Goal: Check status: Check status

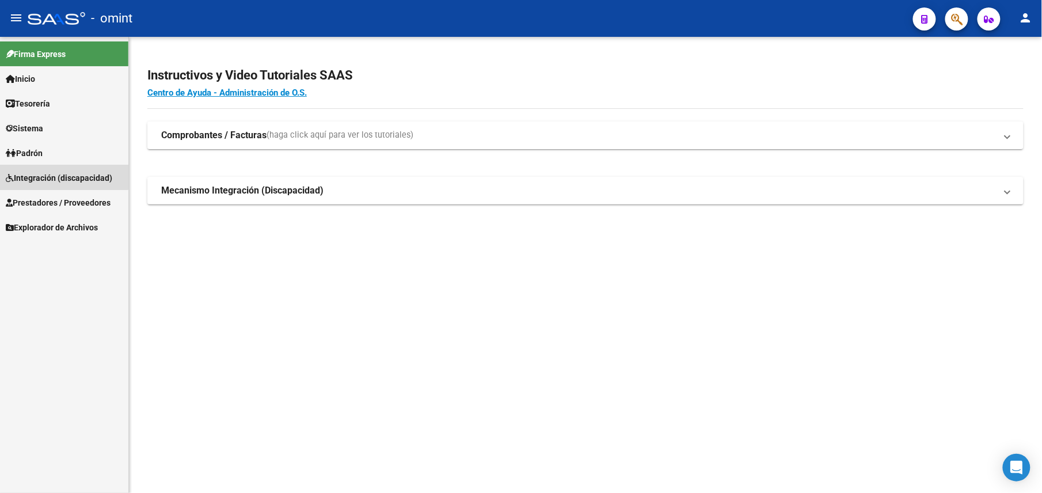
click at [56, 171] on span "Integración (discapacidad)" at bounding box center [59, 177] width 106 height 13
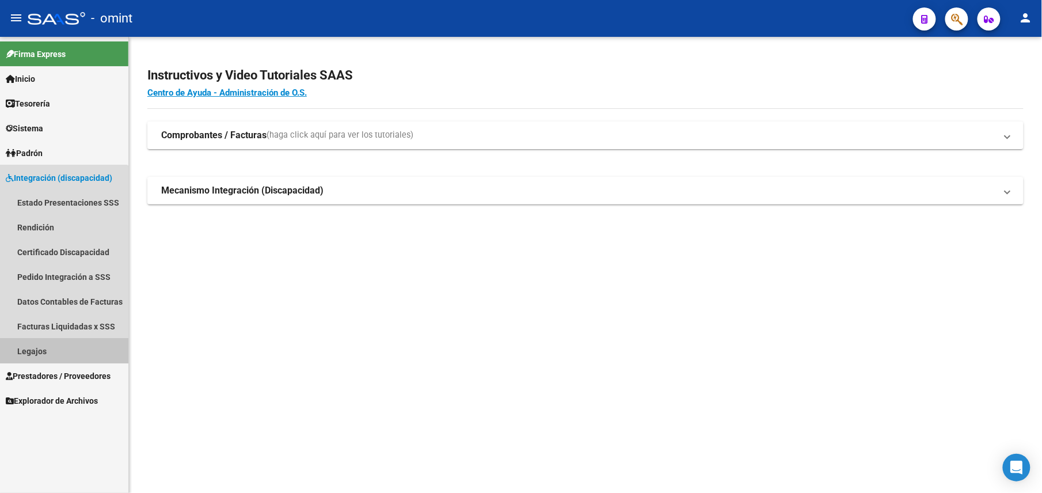
click at [47, 346] on link "Legajos" at bounding box center [64, 350] width 128 height 25
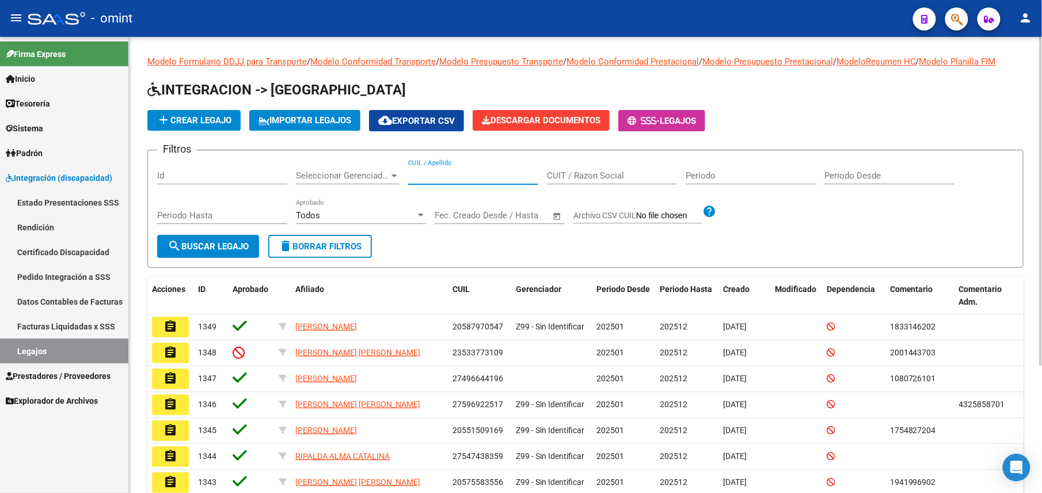
drag, startPoint x: 451, startPoint y: 176, endPoint x: 479, endPoint y: 176, distance: 27.6
click at [452, 176] on input "CUIL / Apellido" at bounding box center [473, 175] width 130 height 10
paste input "20576762160"
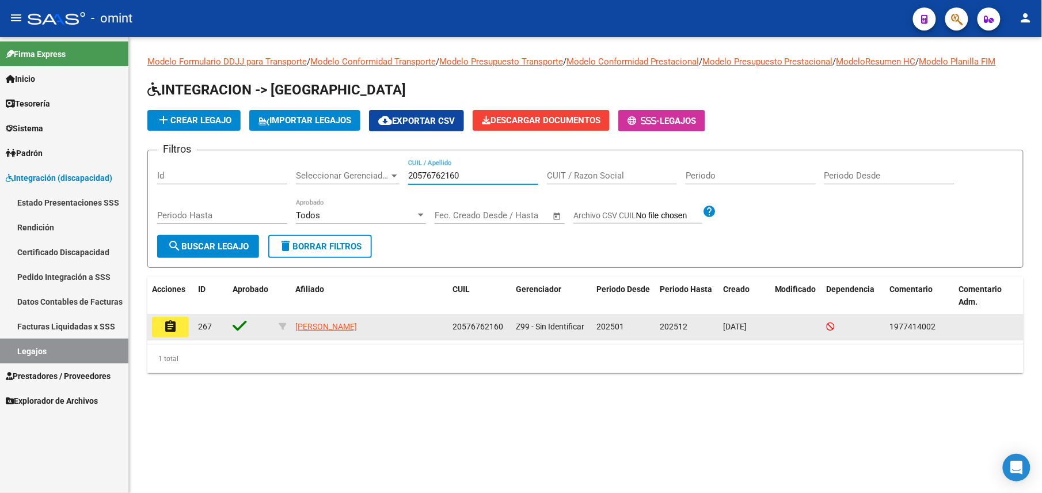
type input "20576762160"
click at [175, 323] on mat-icon "assignment" at bounding box center [170, 326] width 14 height 14
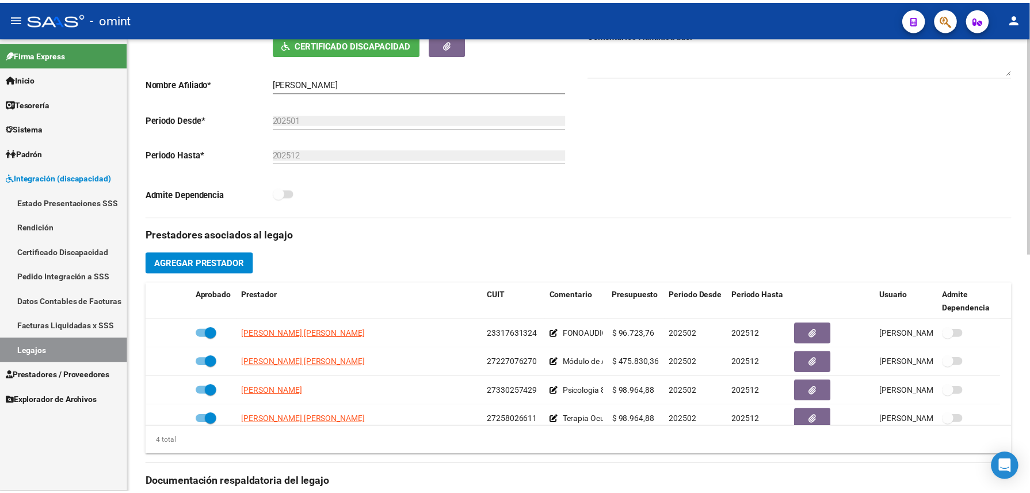
scroll to position [383, 0]
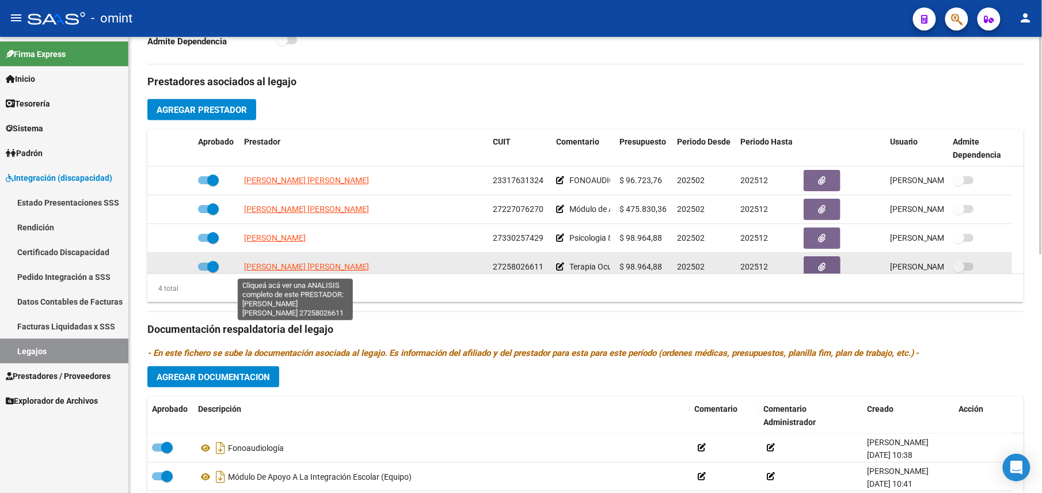
click at [337, 270] on span "[PERSON_NAME] [PERSON_NAME]" at bounding box center [306, 266] width 125 height 9
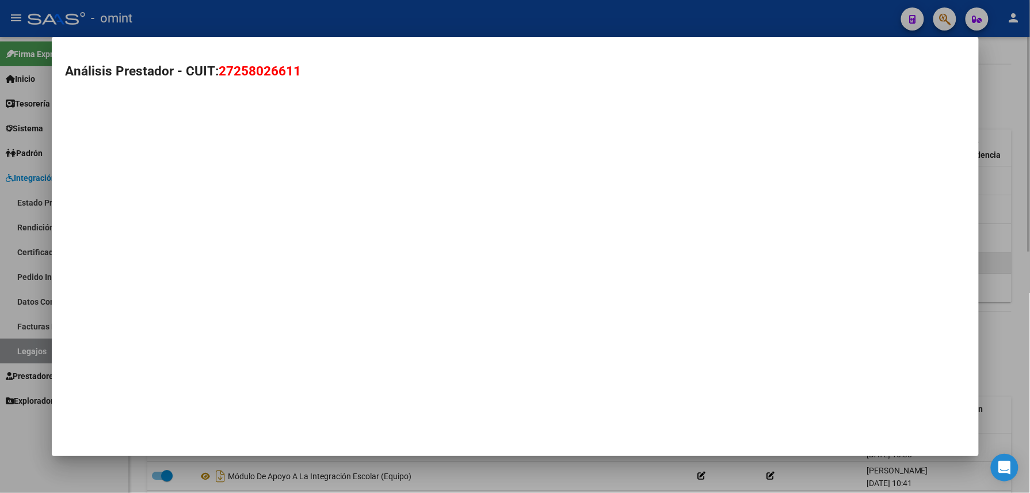
scroll to position [396, 0]
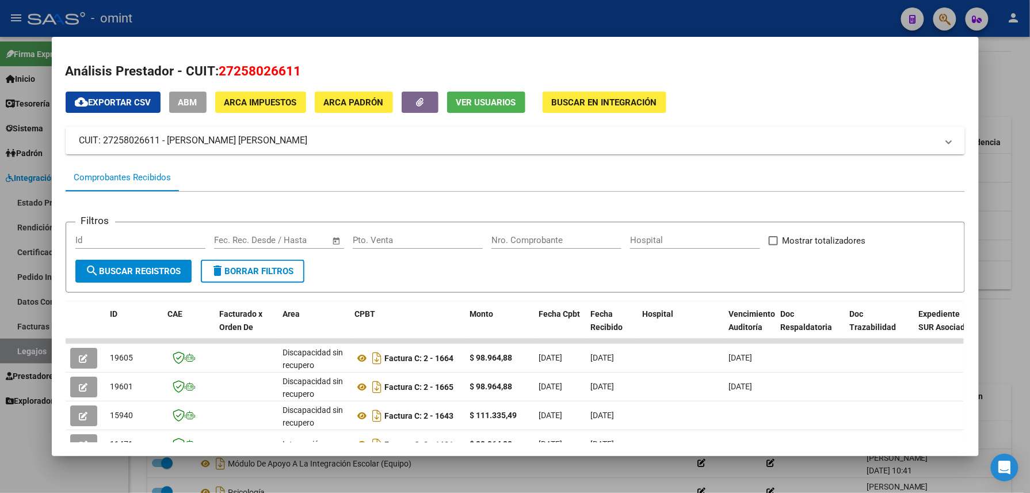
click at [474, 96] on button "Ver Usuarios" at bounding box center [486, 102] width 78 height 21
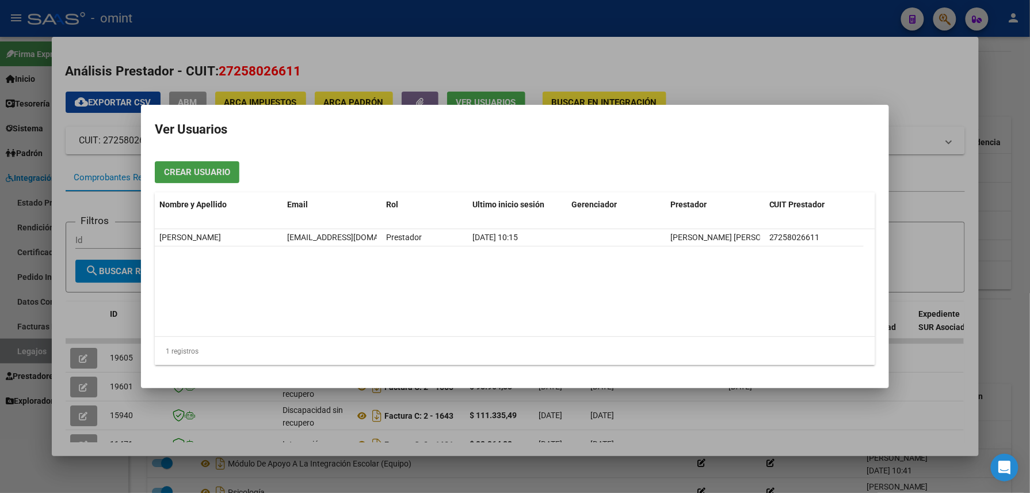
click at [750, 86] on div at bounding box center [515, 246] width 1030 height 493
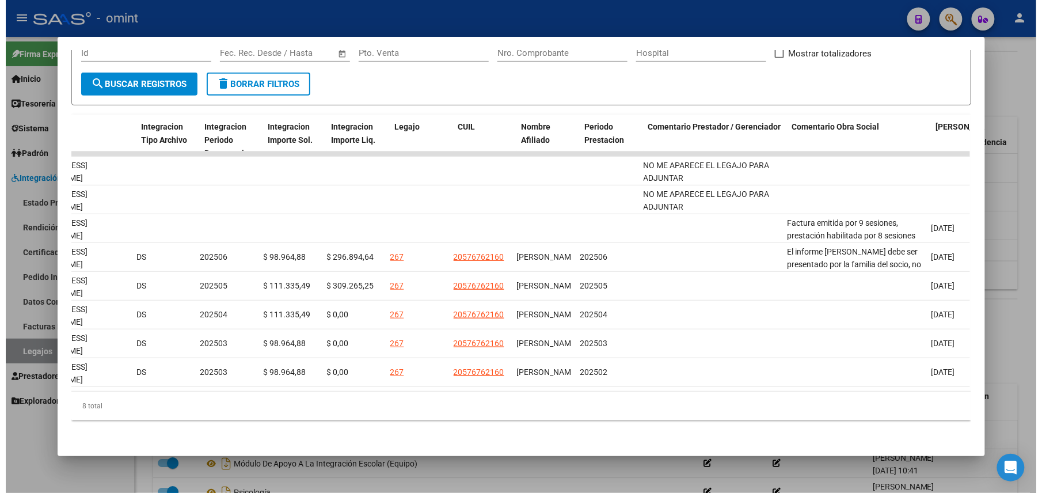
scroll to position [0, 1505]
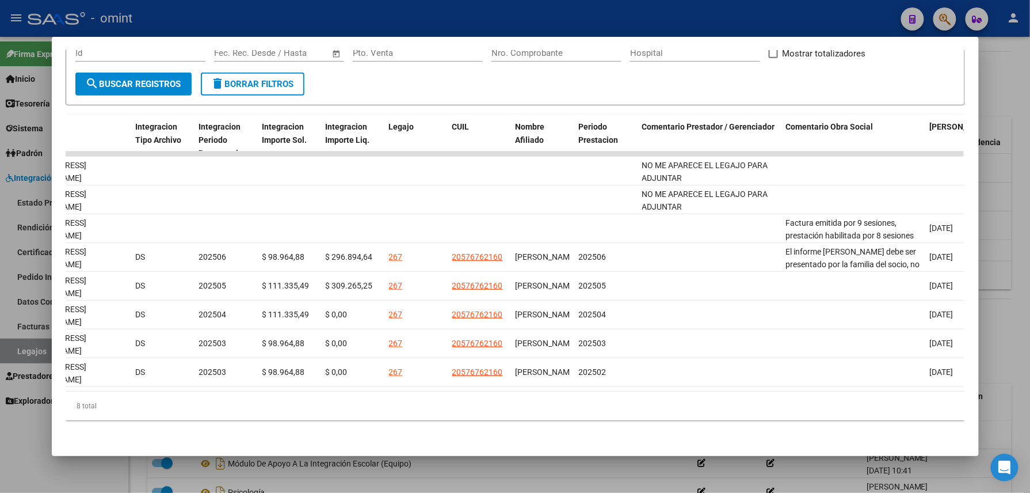
click at [433, 26] on div at bounding box center [515, 246] width 1030 height 493
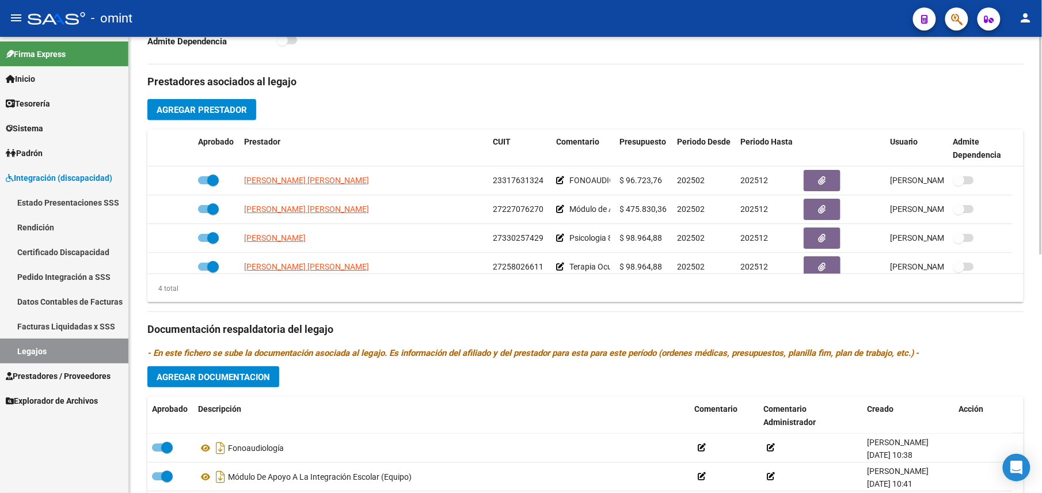
scroll to position [0, 0]
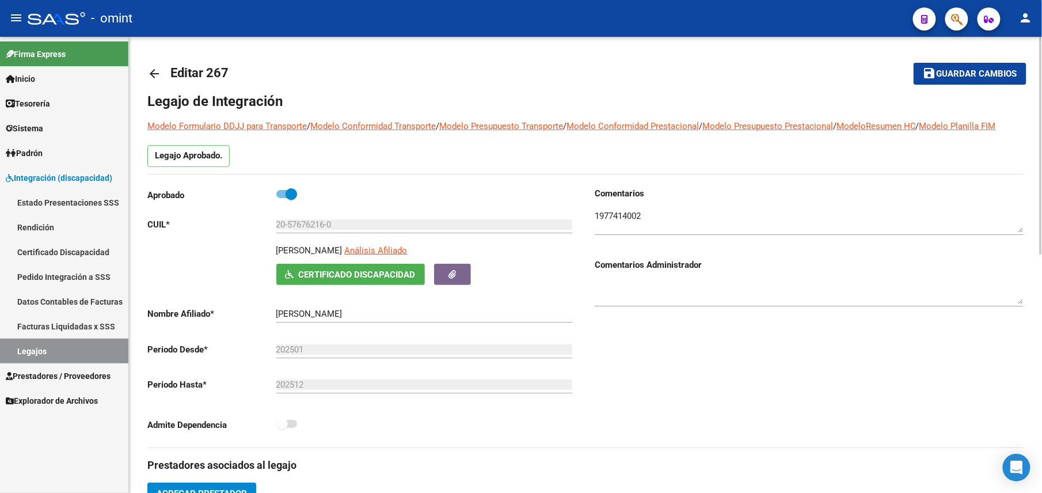
click at [148, 70] on mat-icon "arrow_back" at bounding box center [154, 74] width 14 height 14
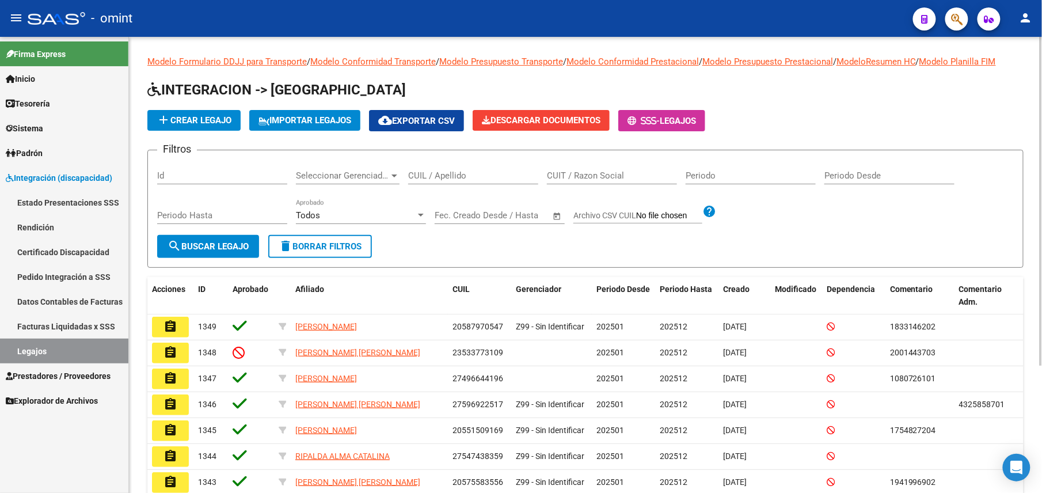
click at [452, 174] on input "CUIL / Apellido" at bounding box center [473, 175] width 130 height 10
paste input "Guala"
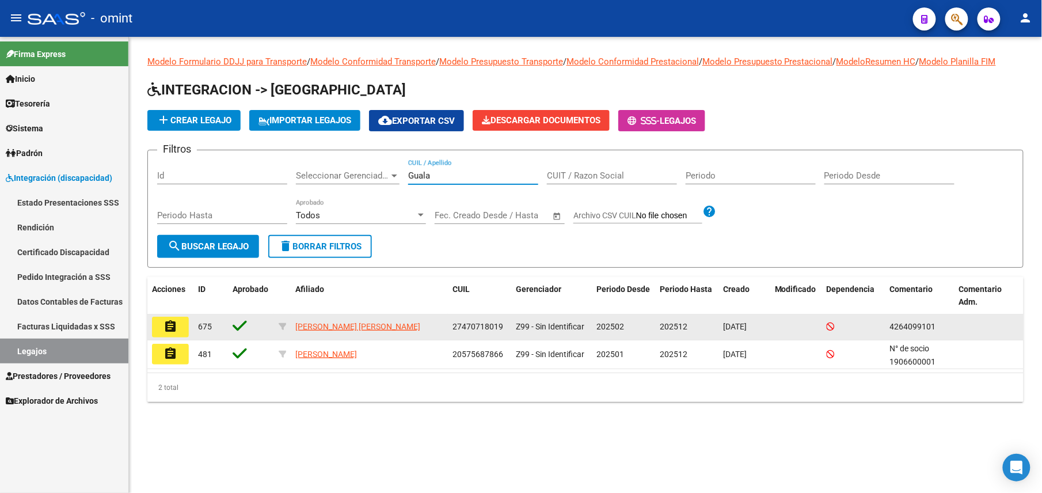
type input "Guala"
click at [183, 330] on button "assignment" at bounding box center [170, 327] width 37 height 21
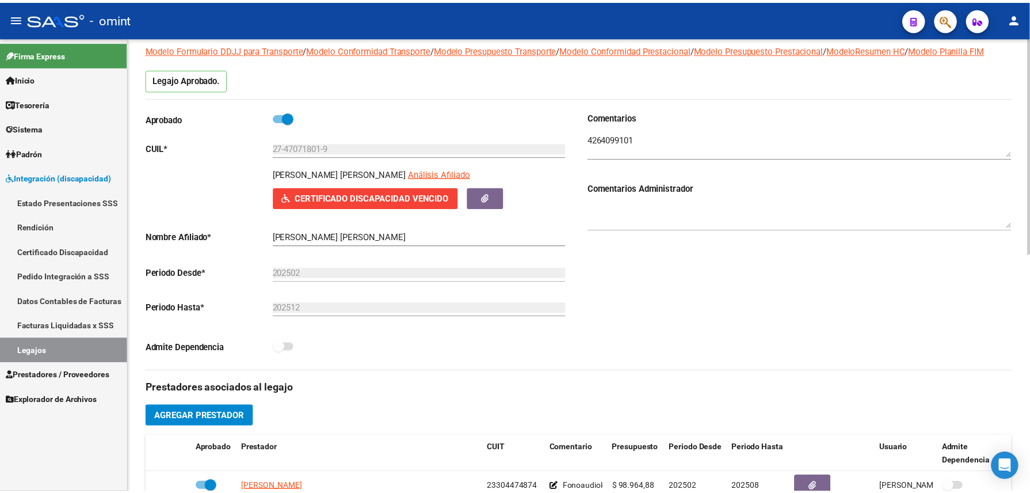
scroll to position [460, 0]
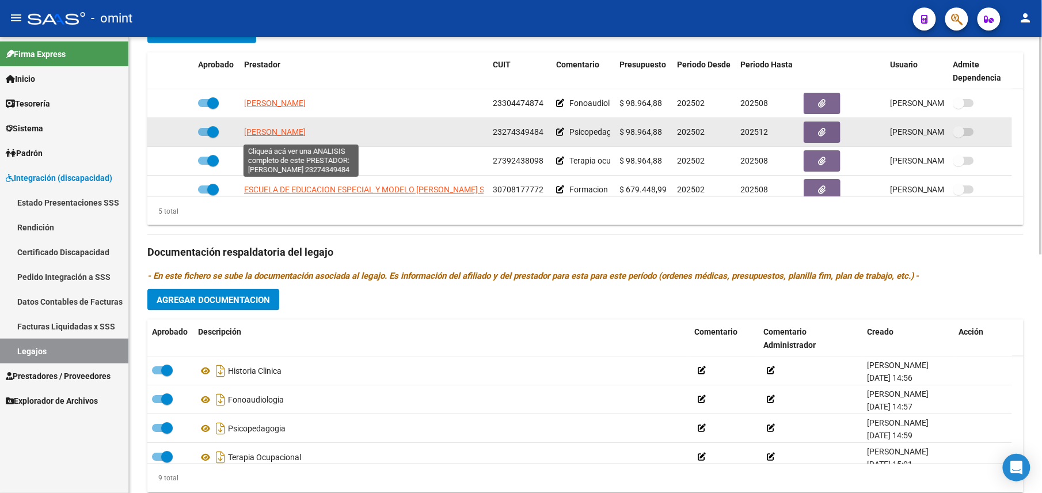
click at [306, 130] on span "[PERSON_NAME]" at bounding box center [275, 131] width 62 height 9
type textarea "23274349484"
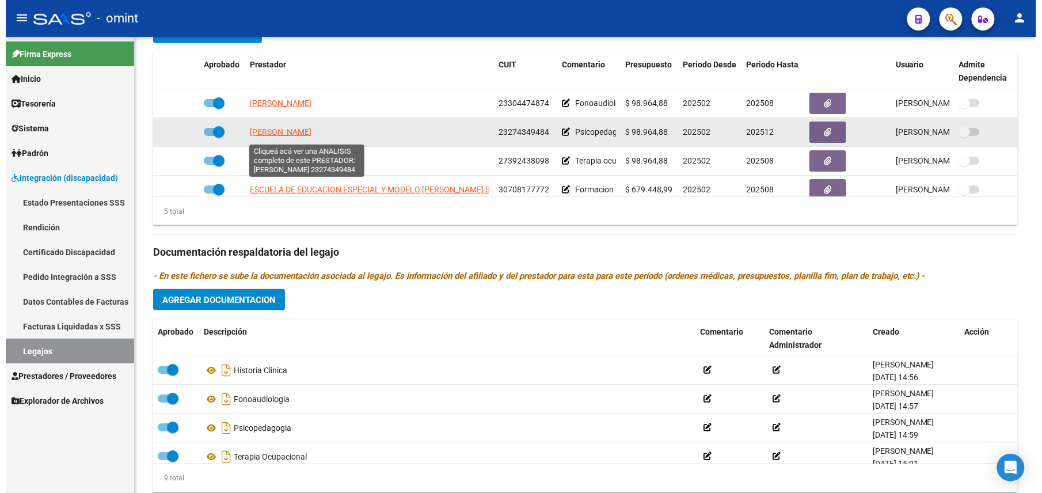
scroll to position [472, 0]
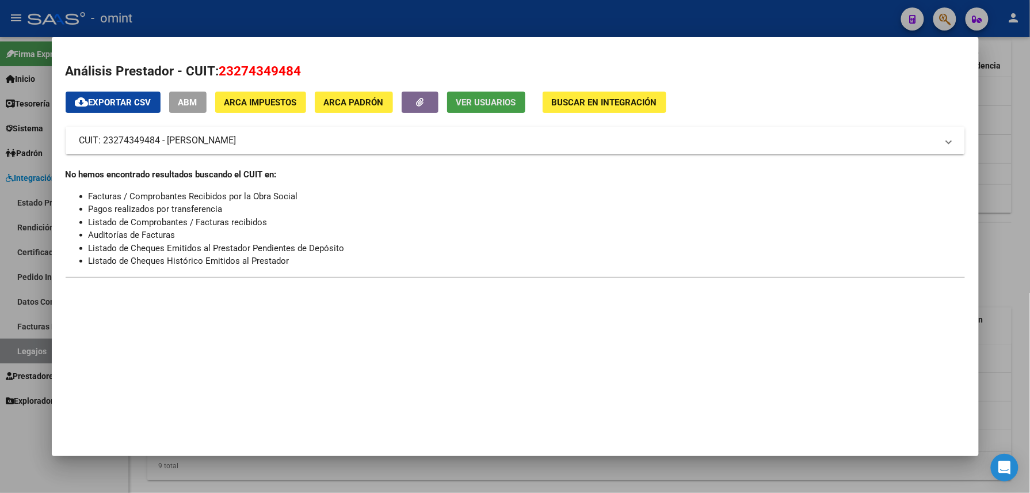
click at [475, 92] on button "Ver Usuarios" at bounding box center [486, 102] width 78 height 21
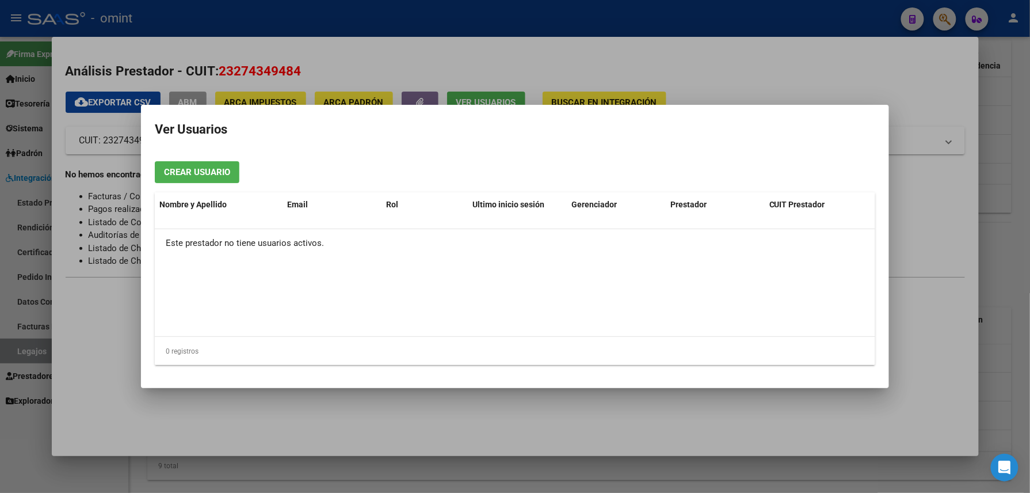
click at [405, 19] on div at bounding box center [515, 246] width 1030 height 493
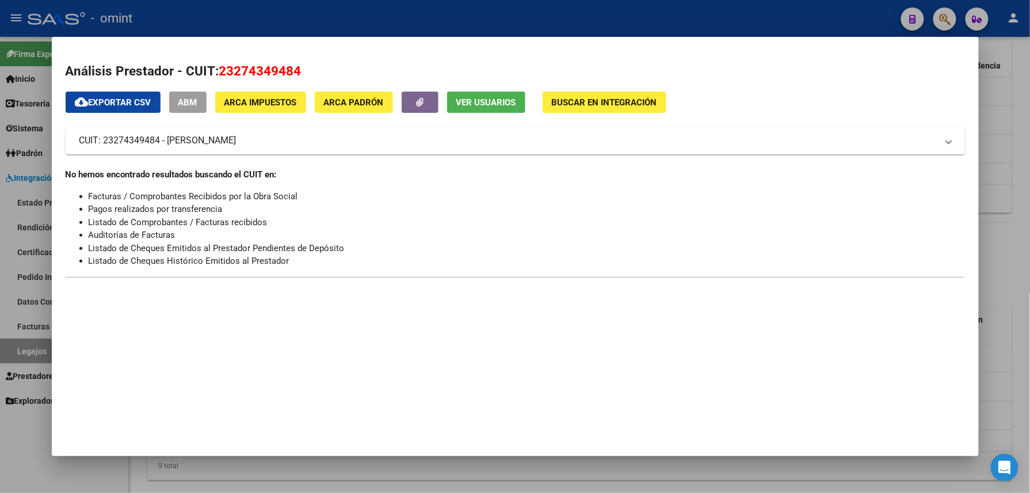
click at [405, 19] on div at bounding box center [515, 246] width 1030 height 493
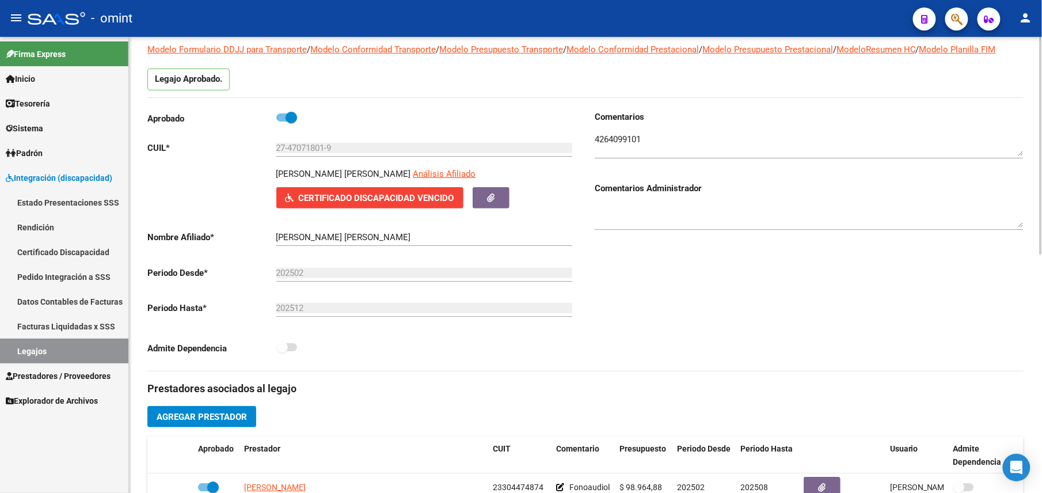
scroll to position [0, 0]
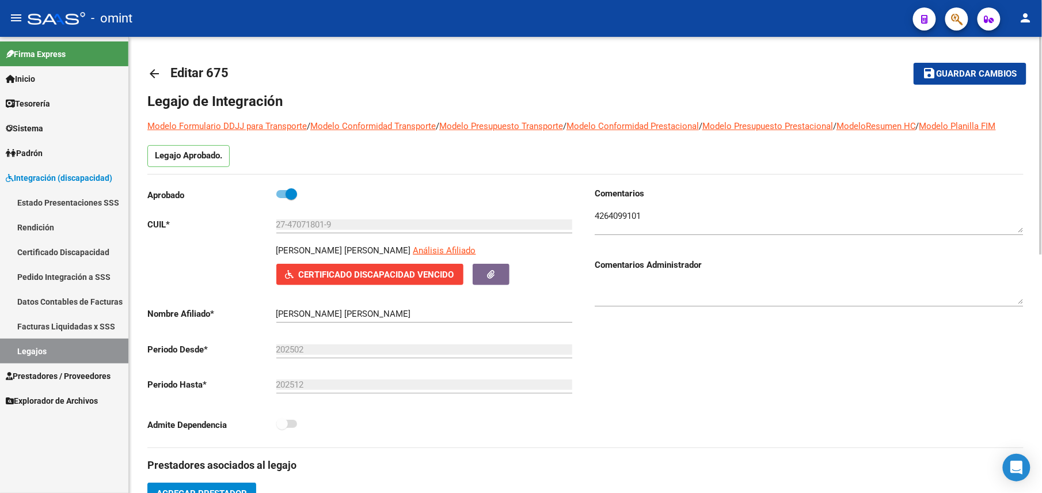
click at [153, 73] on mat-icon "arrow_back" at bounding box center [154, 74] width 14 height 14
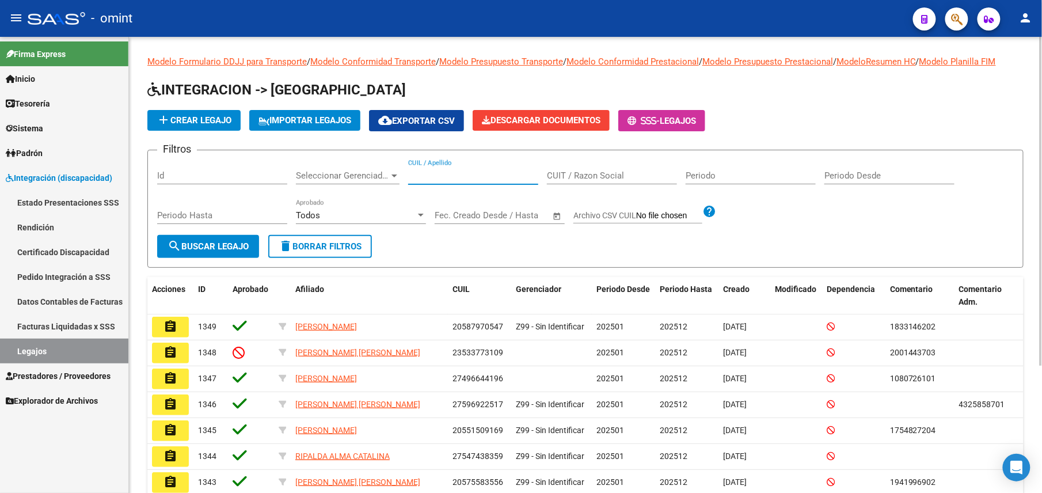
drag, startPoint x: 452, startPoint y: 175, endPoint x: 528, endPoint y: 176, distance: 76.0
click at [452, 176] on input "CUIL / Apellido" at bounding box center [473, 175] width 130 height 10
paste input "Kalechsztajn"
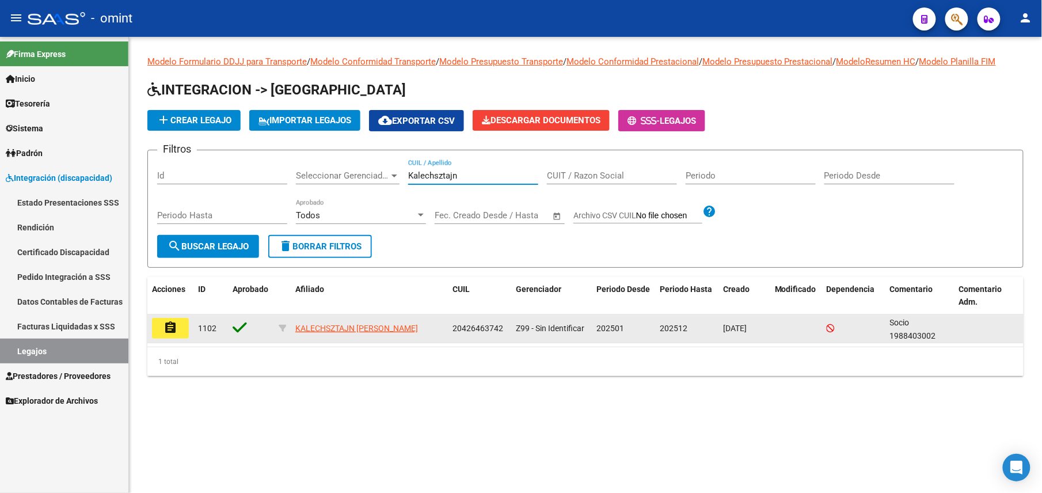
type input "Kalechsztajn"
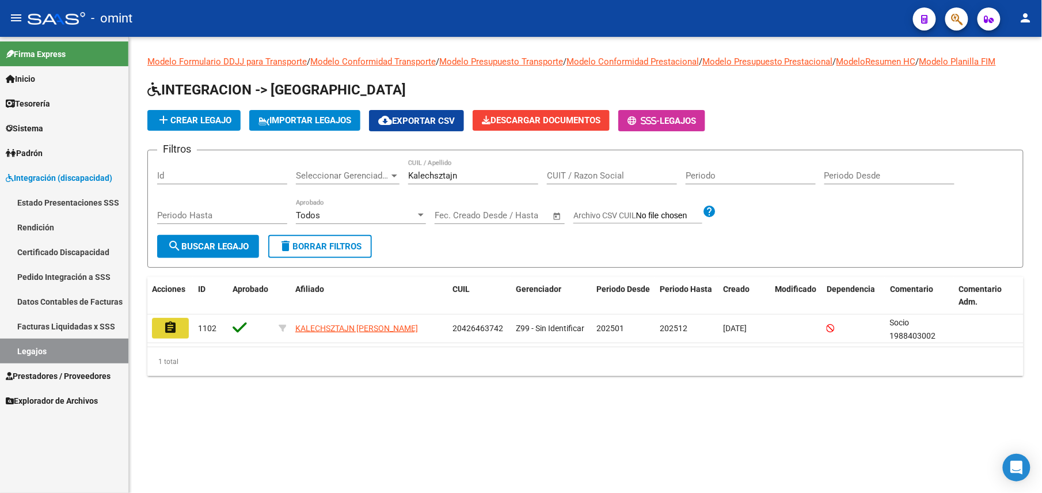
click at [177, 330] on button "assignment" at bounding box center [170, 328] width 37 height 21
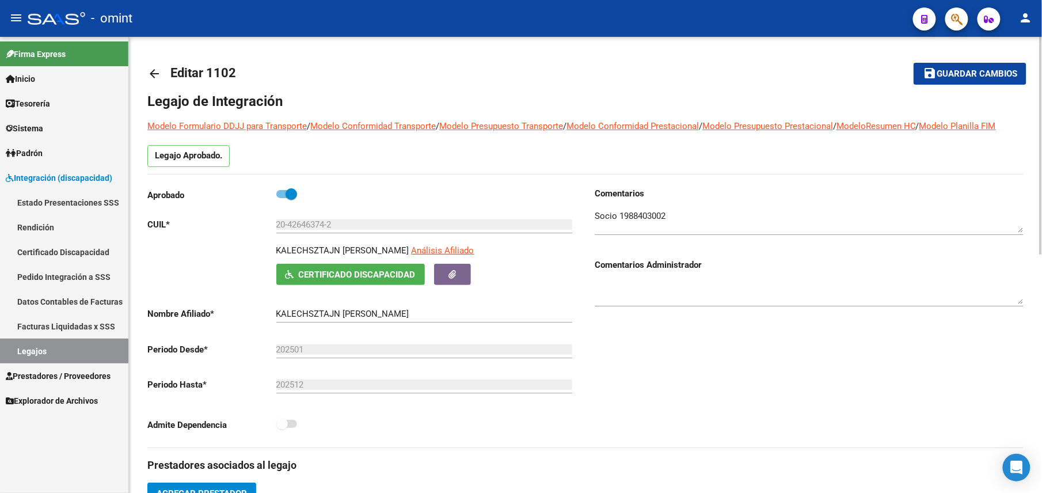
click at [651, 215] on textarea at bounding box center [808, 220] width 429 height 23
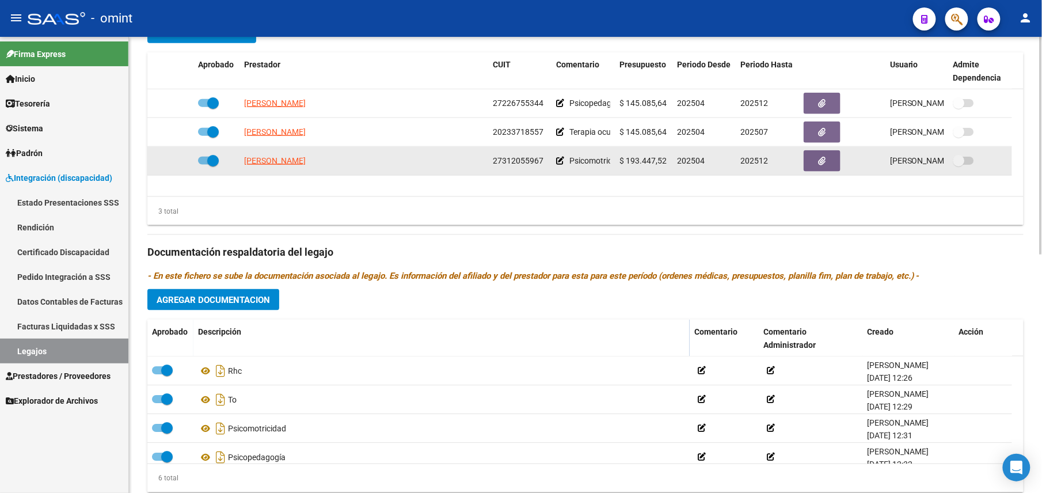
click at [516, 162] on span "27312055967" at bounding box center [518, 160] width 51 height 9
copy span "27312055967"
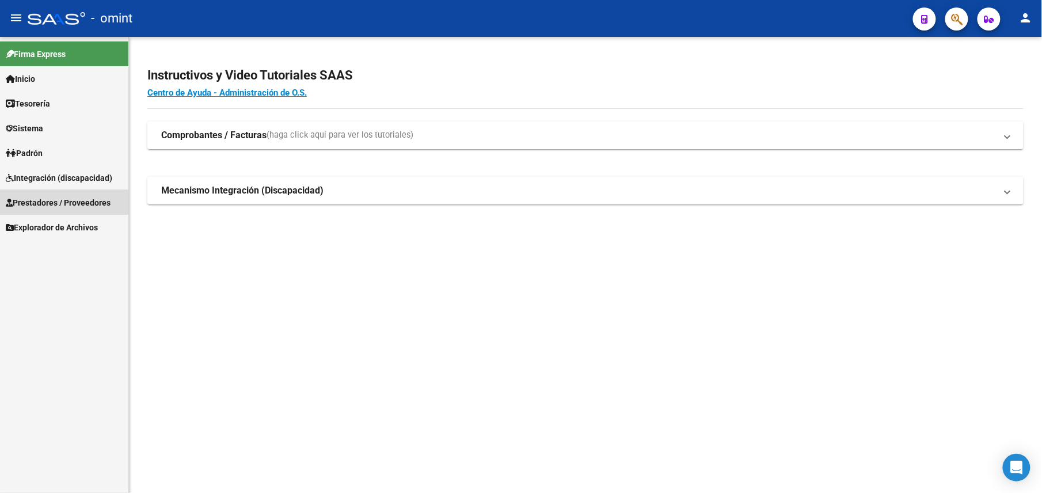
click at [58, 201] on span "Prestadores / Proveedores" at bounding box center [58, 202] width 105 height 13
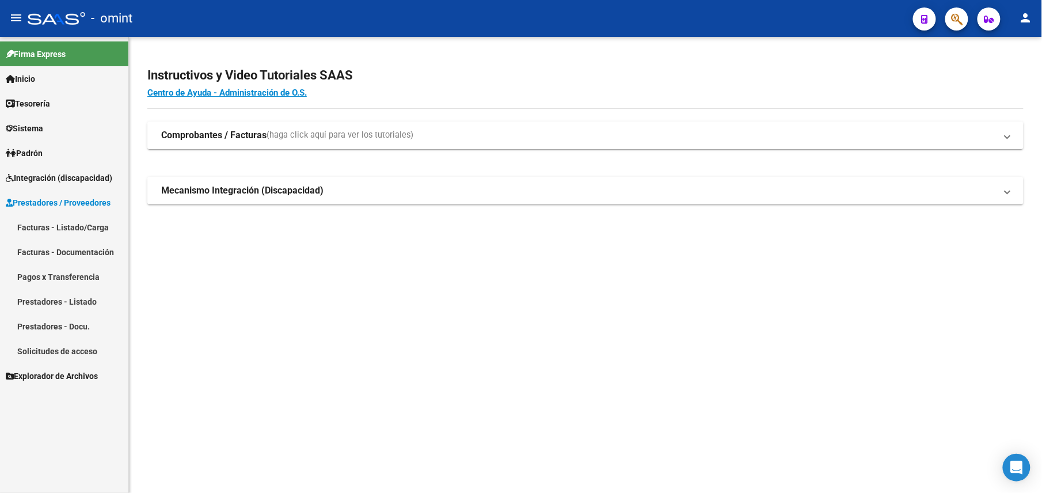
click at [58, 226] on link "Facturas - Listado/Carga" at bounding box center [64, 227] width 128 height 25
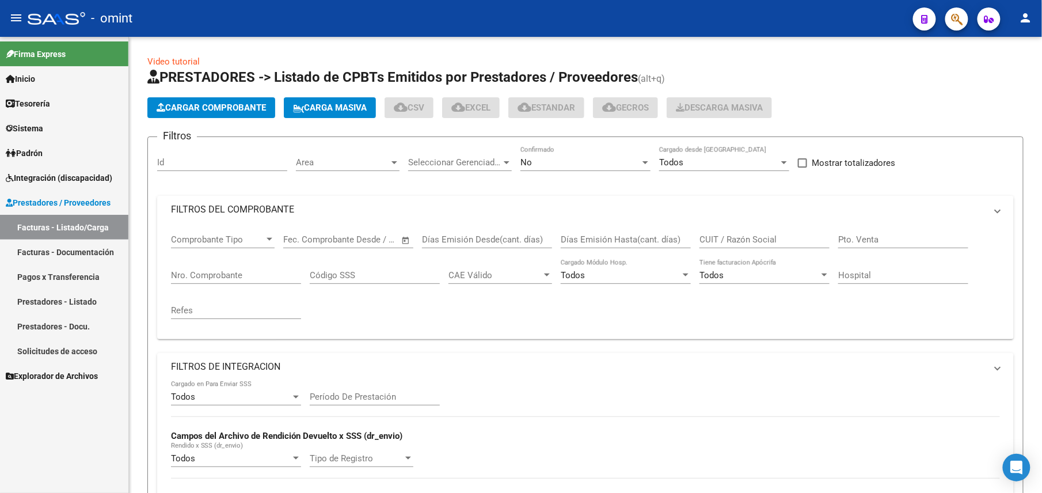
click at [586, 153] on div "No Confirmado" at bounding box center [585, 158] width 130 height 25
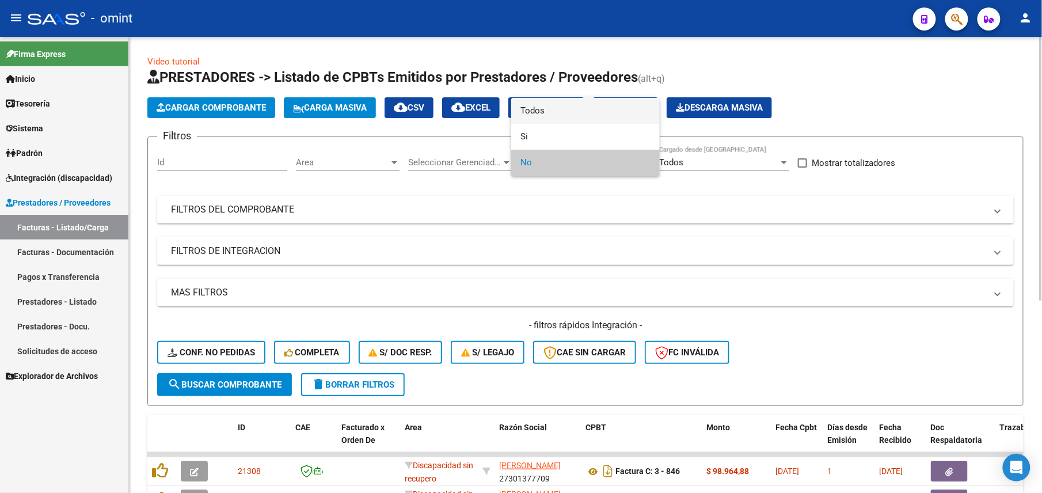
click at [549, 113] on span "Todos" at bounding box center [585, 111] width 130 height 26
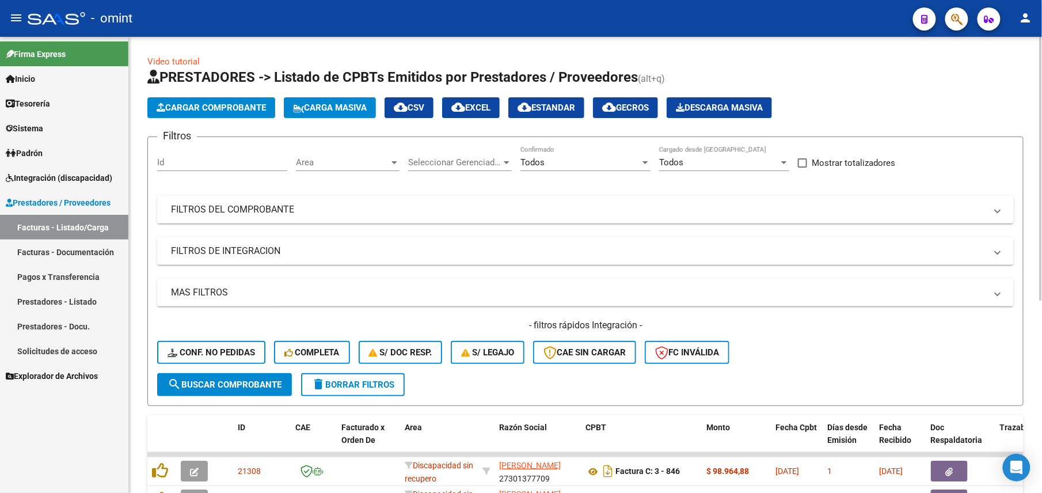
click at [472, 196] on mat-expansion-panel-header "FILTROS DEL COMPROBANTE" at bounding box center [585, 210] width 856 height 28
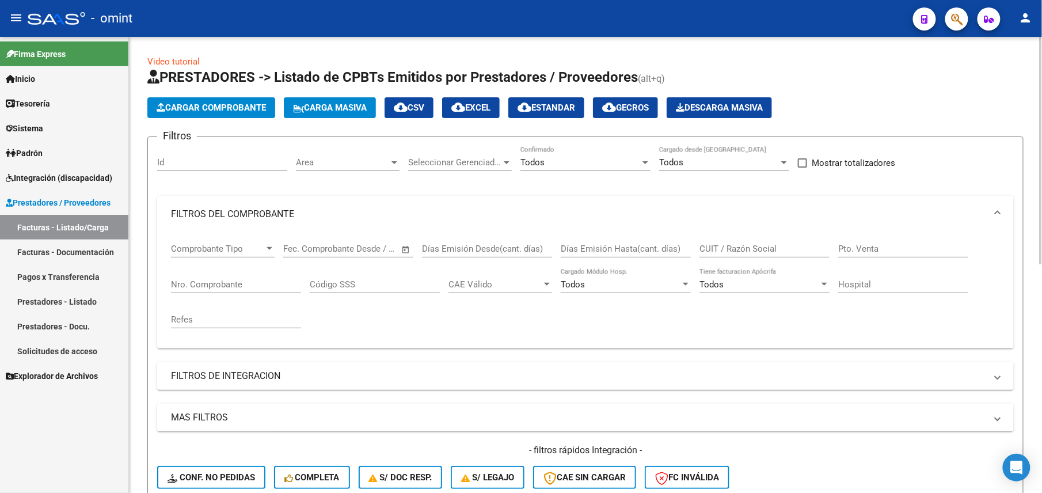
click at [734, 247] on input "CUIT / Razón Social" at bounding box center [764, 248] width 130 height 10
paste input "27312055967"
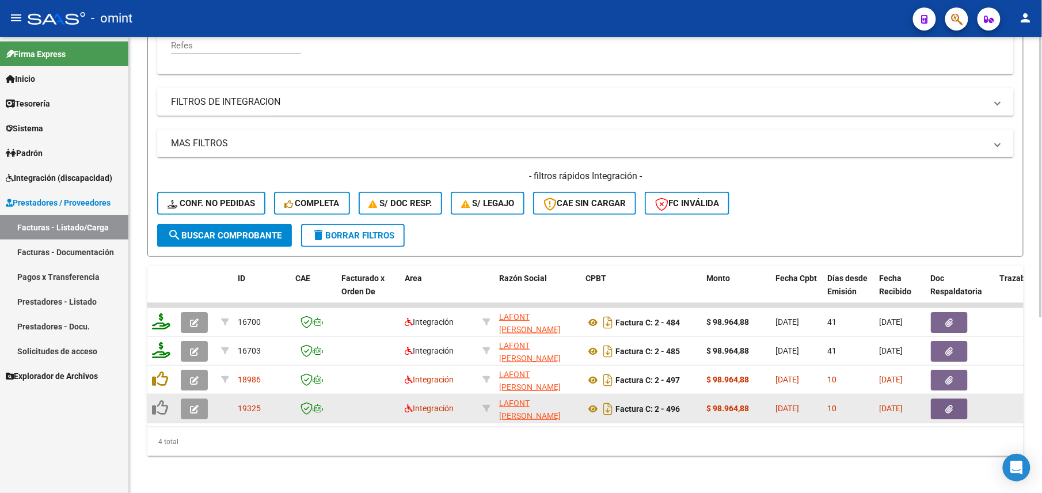
type input "27312055967"
click at [183, 398] on button "button" at bounding box center [194, 408] width 27 height 21
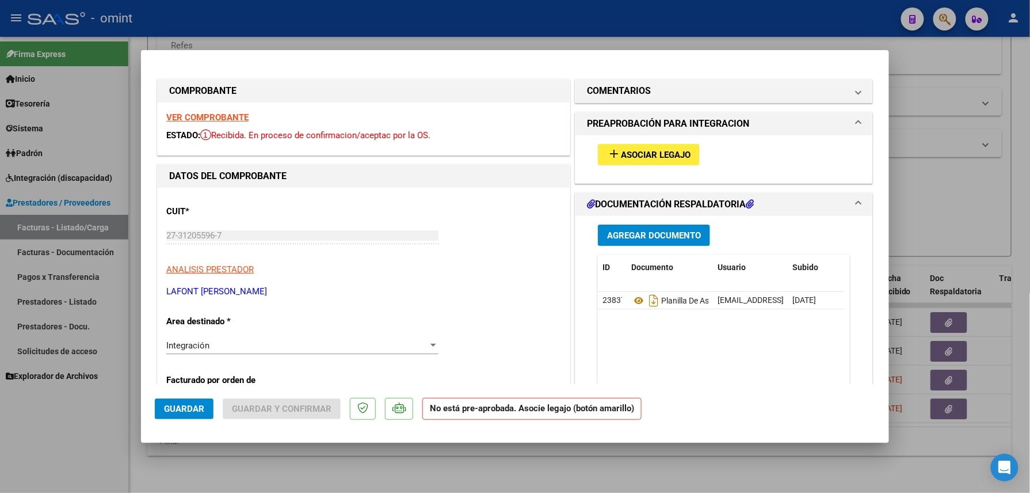
click at [226, 119] on strong "VER COMPROBANTE" at bounding box center [207, 117] width 82 height 10
click at [639, 144] on button "add Asociar Legajo" at bounding box center [649, 154] width 102 height 21
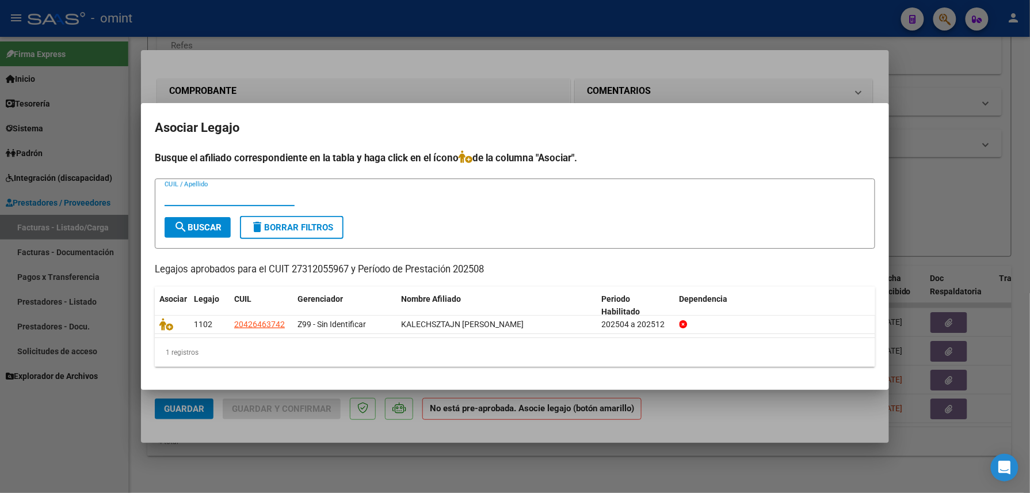
click at [413, 75] on div at bounding box center [515, 246] width 1030 height 493
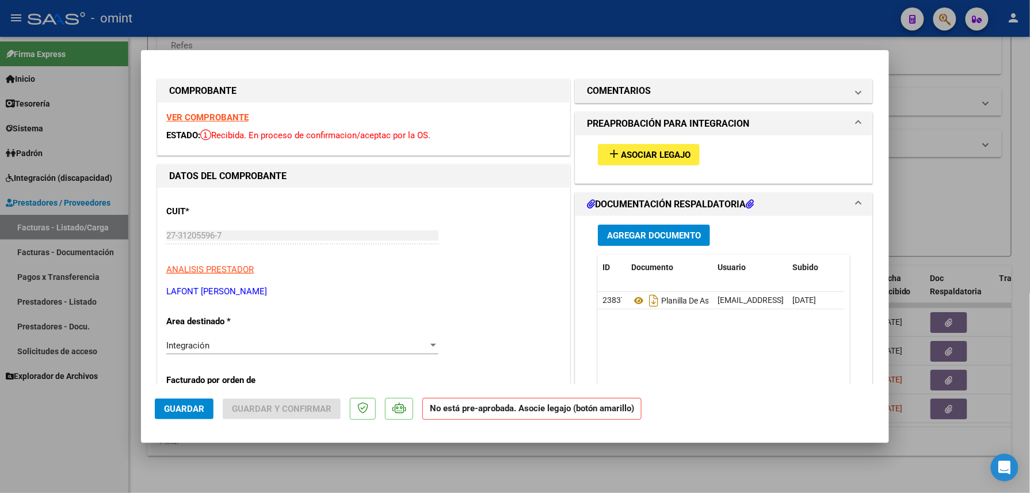
click at [439, 21] on div at bounding box center [515, 246] width 1030 height 493
type input "$ 0,00"
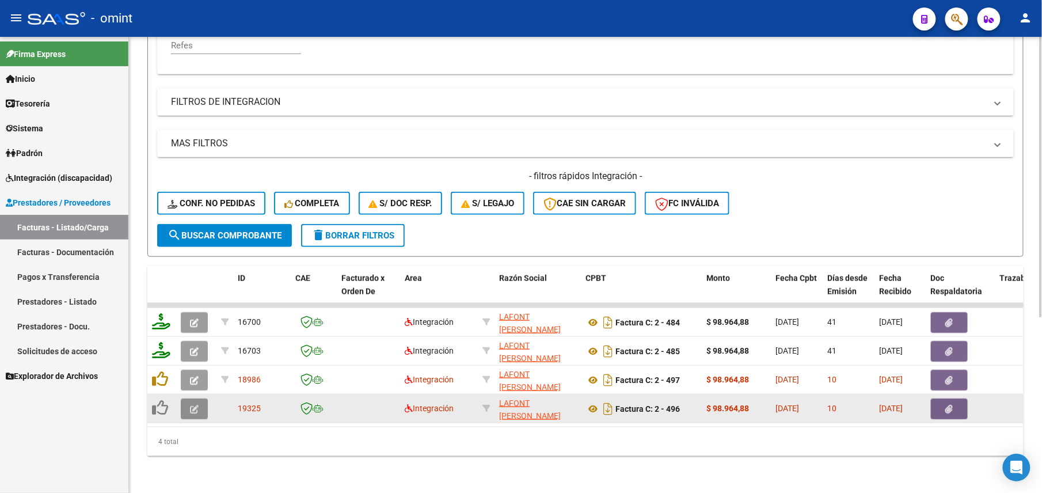
click at [182, 398] on button "button" at bounding box center [194, 408] width 27 height 21
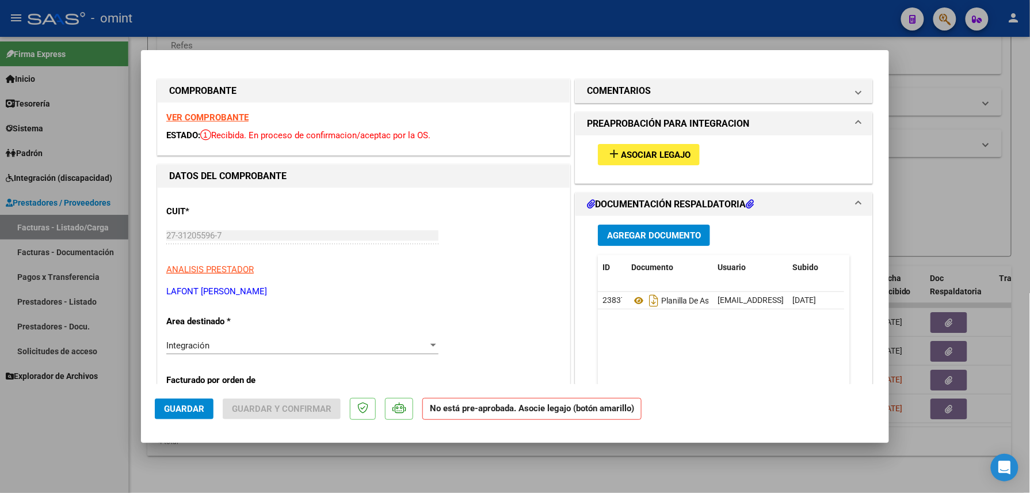
click at [229, 453] on div at bounding box center [515, 246] width 1030 height 493
type input "$ 0,00"
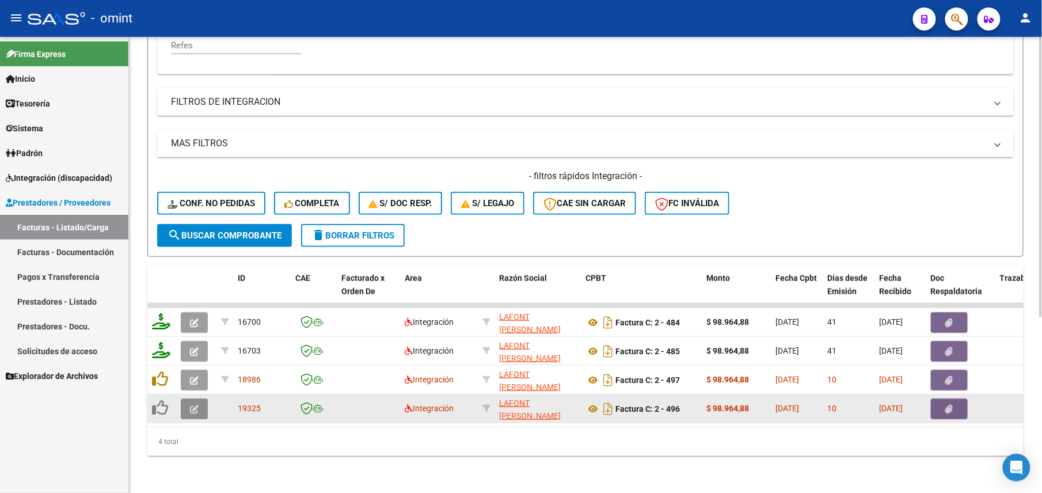
click at [187, 398] on button "button" at bounding box center [194, 408] width 27 height 21
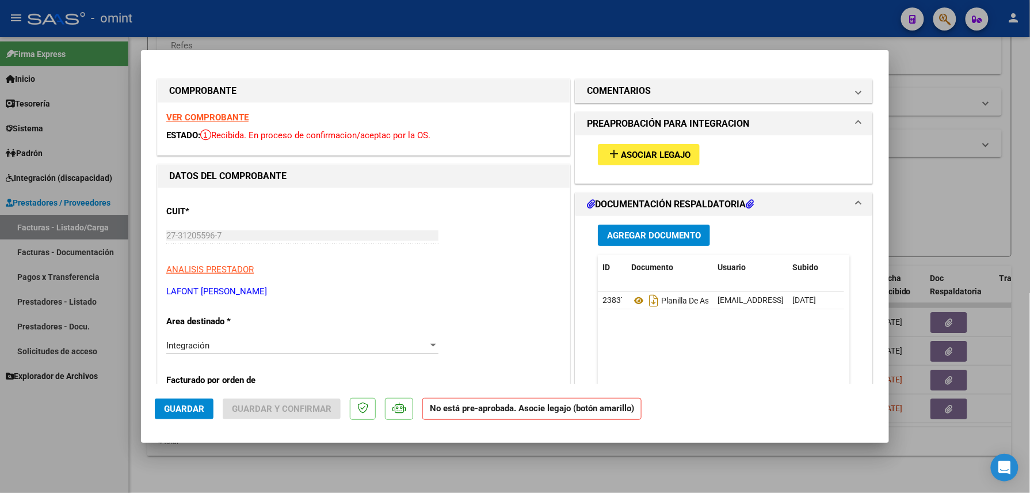
click at [535, 461] on div at bounding box center [515, 246] width 1030 height 493
type input "$ 0,00"
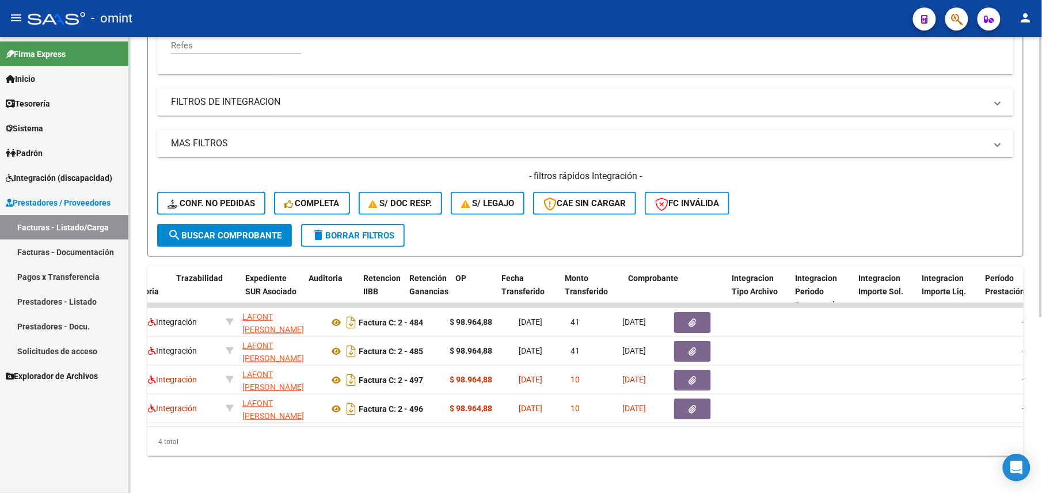
scroll to position [0, 1094]
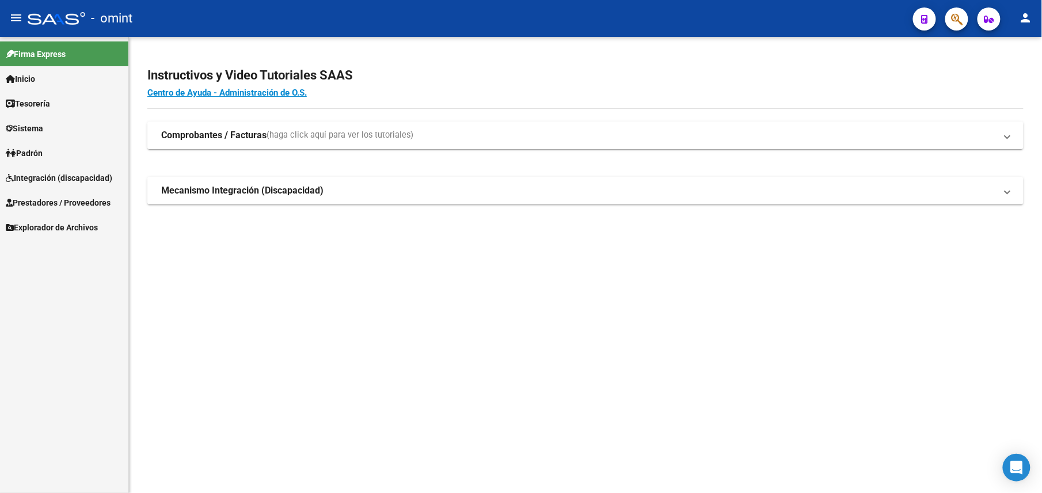
click at [45, 174] on span "Integración (discapacidad)" at bounding box center [59, 177] width 106 height 13
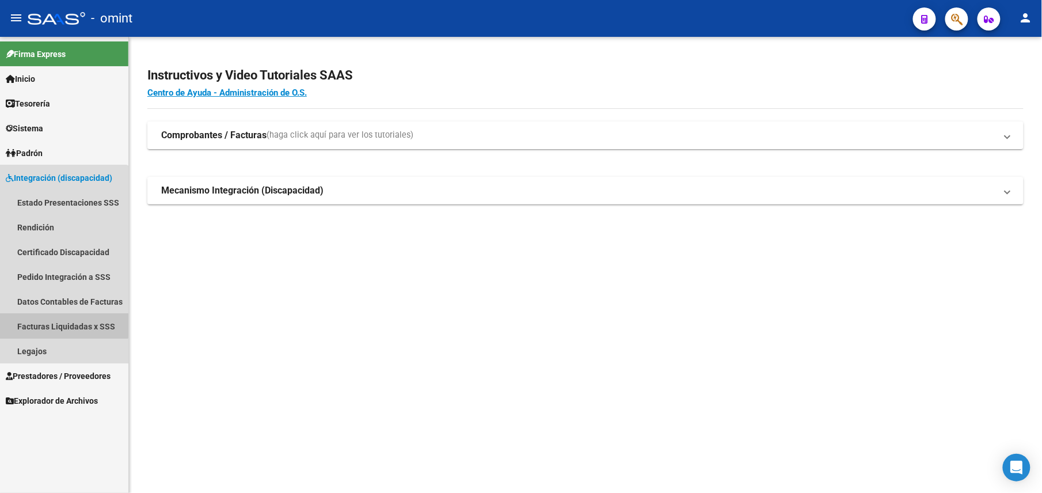
click at [61, 320] on link "Facturas Liquidadas x SSS" at bounding box center [64, 326] width 128 height 25
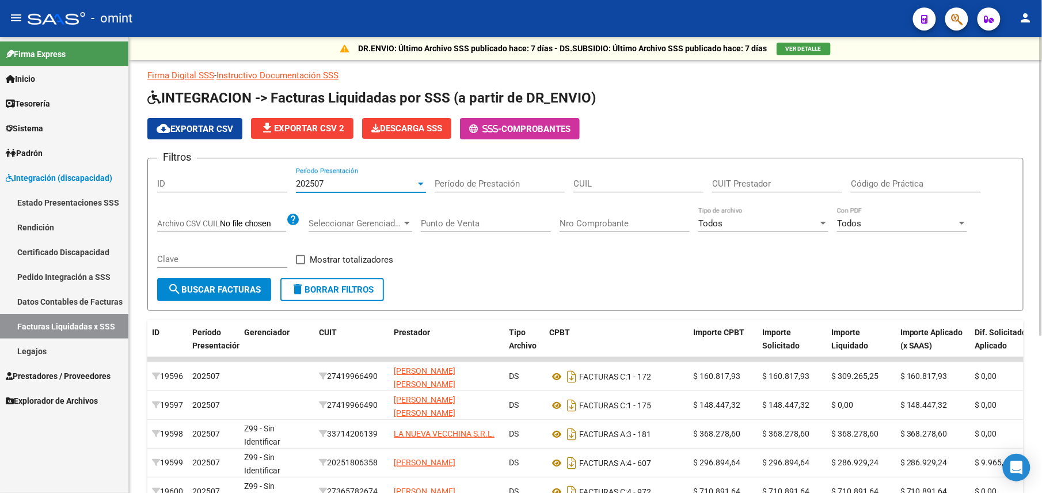
click at [378, 186] on div "202507" at bounding box center [356, 183] width 120 height 10
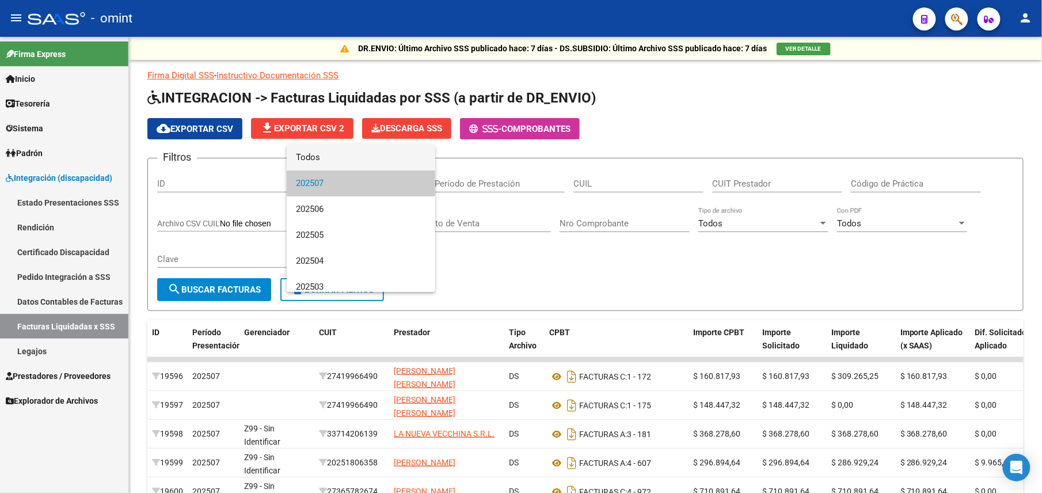
click at [348, 162] on span "Todos" at bounding box center [361, 157] width 130 height 26
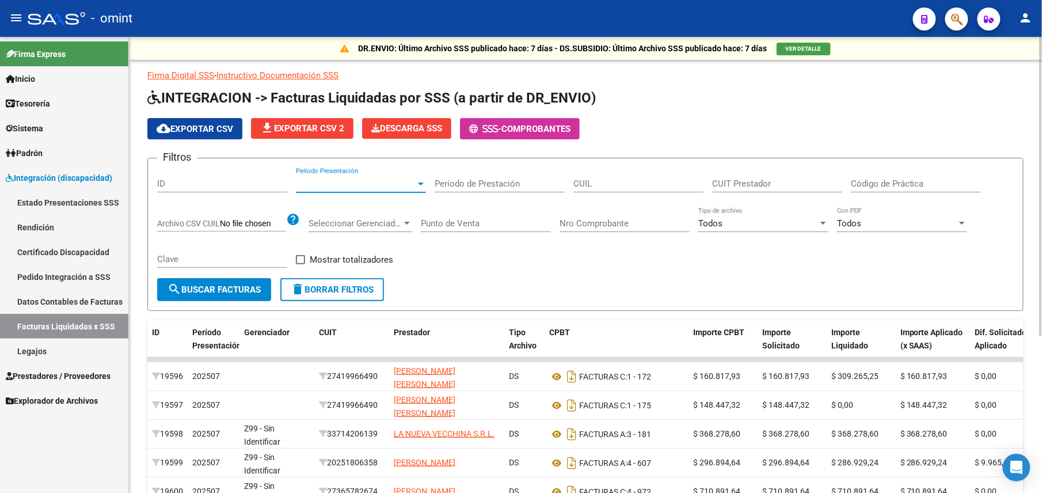
drag, startPoint x: 744, startPoint y: 182, endPoint x: 755, endPoint y: 182, distance: 10.9
click at [755, 182] on input "CUIT Prestador" at bounding box center [777, 183] width 130 height 10
paste input "27-31205596-7"
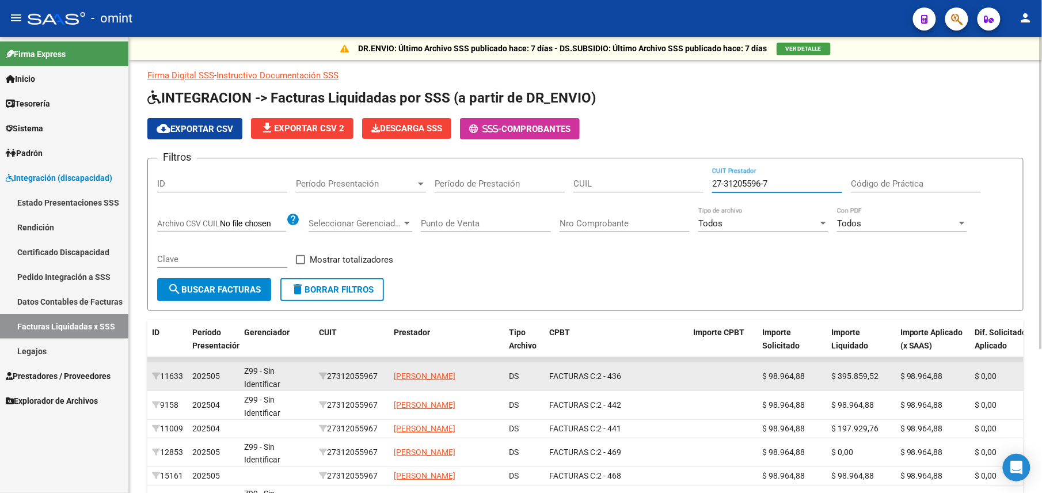
scroll to position [210, 0]
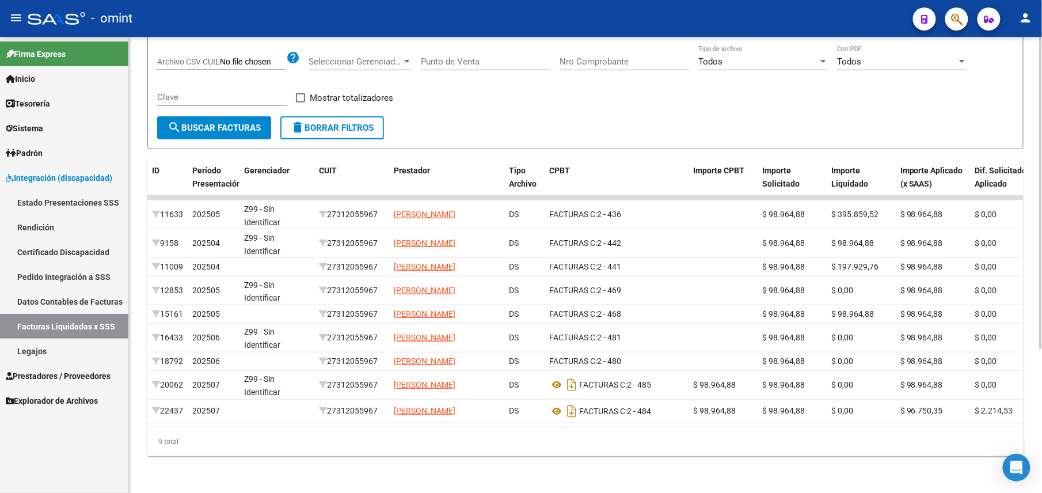
type input "27-31205596-7"
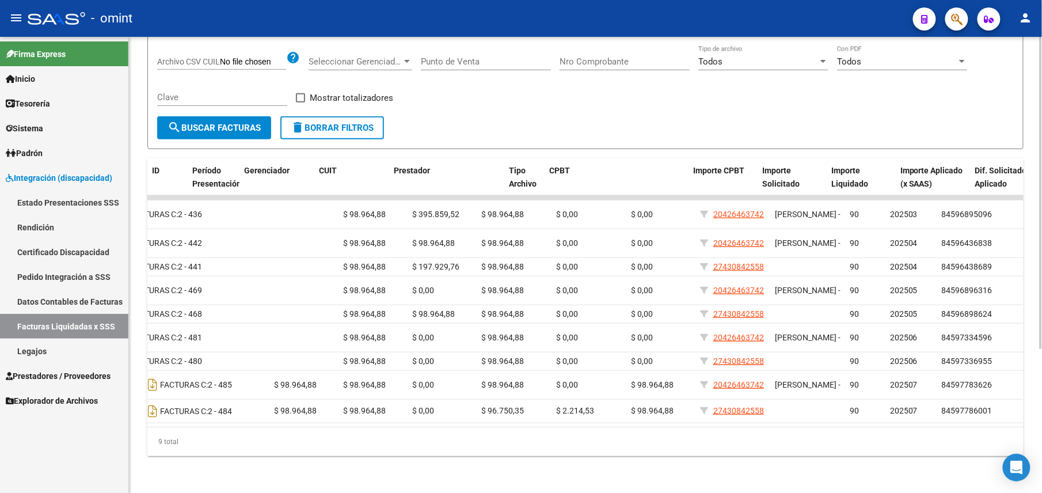
scroll to position [0, 0]
